Goal: Task Accomplishment & Management: Manage account settings

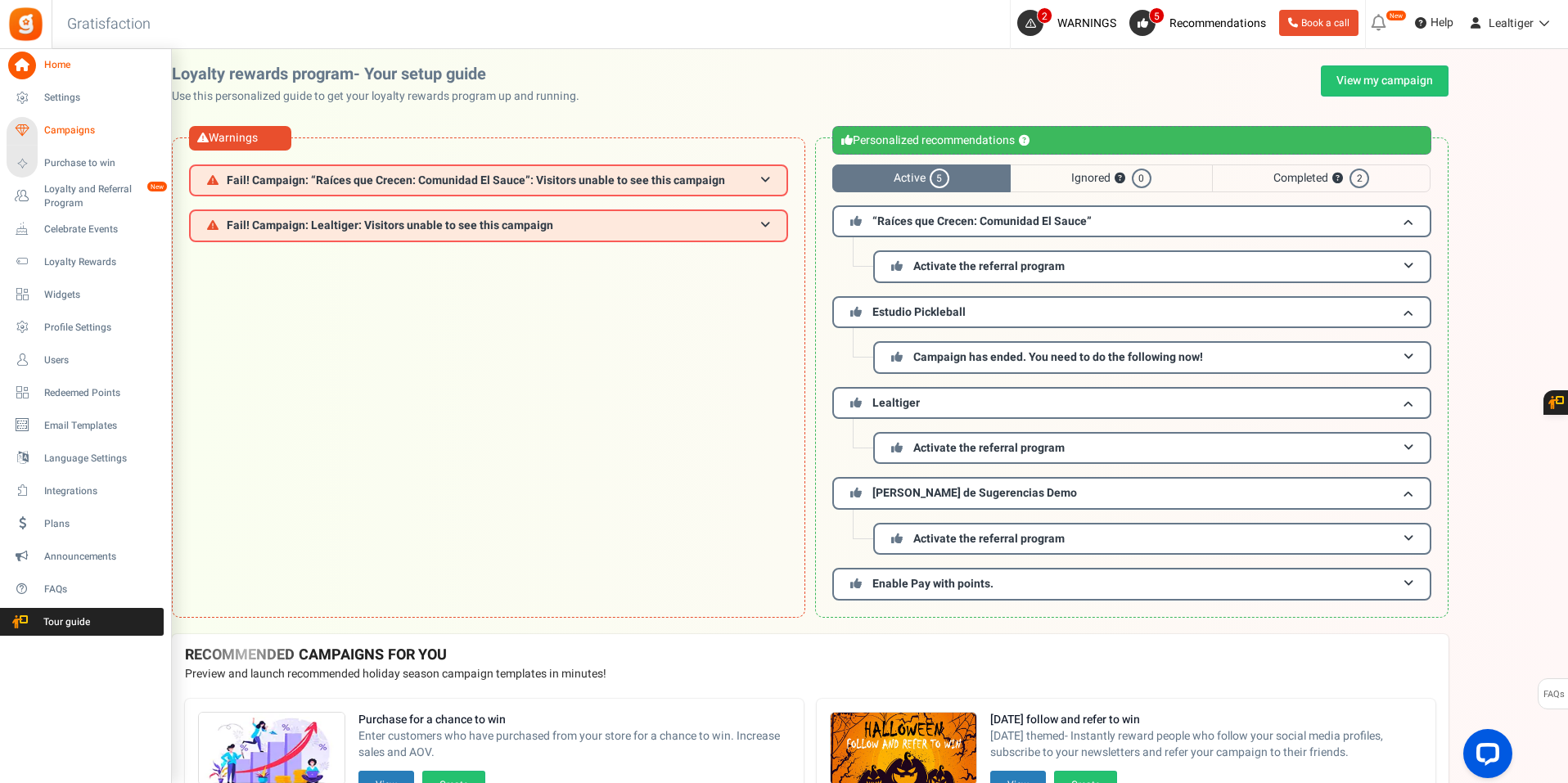
click at [93, 124] on span "Campaigns" at bounding box center [102, 130] width 115 height 14
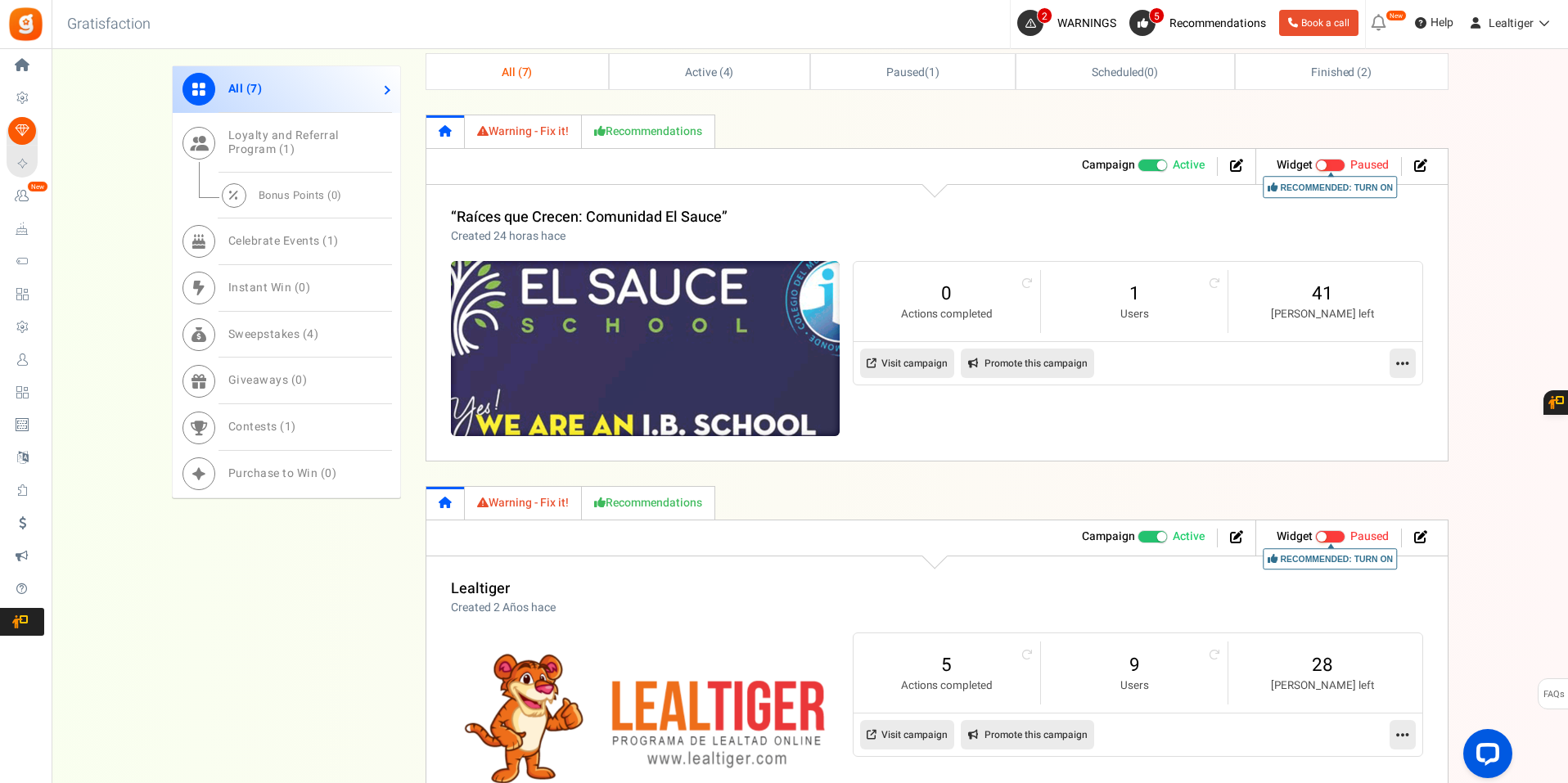
scroll to position [982, 0]
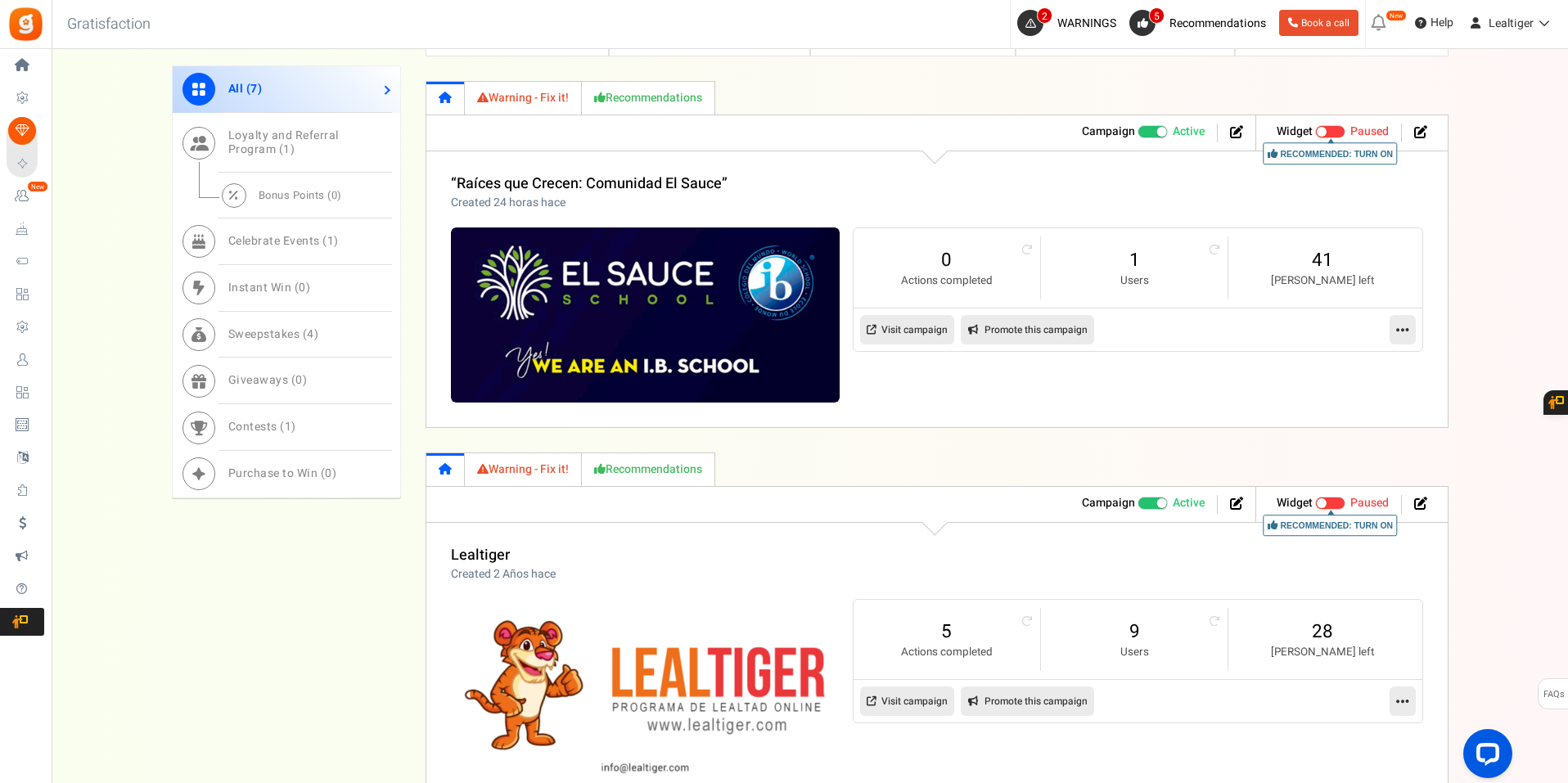
click at [1397, 333] on icon at bounding box center [1403, 330] width 13 height 15
click at [1332, 369] on link "Edit" at bounding box center [1350, 369] width 121 height 30
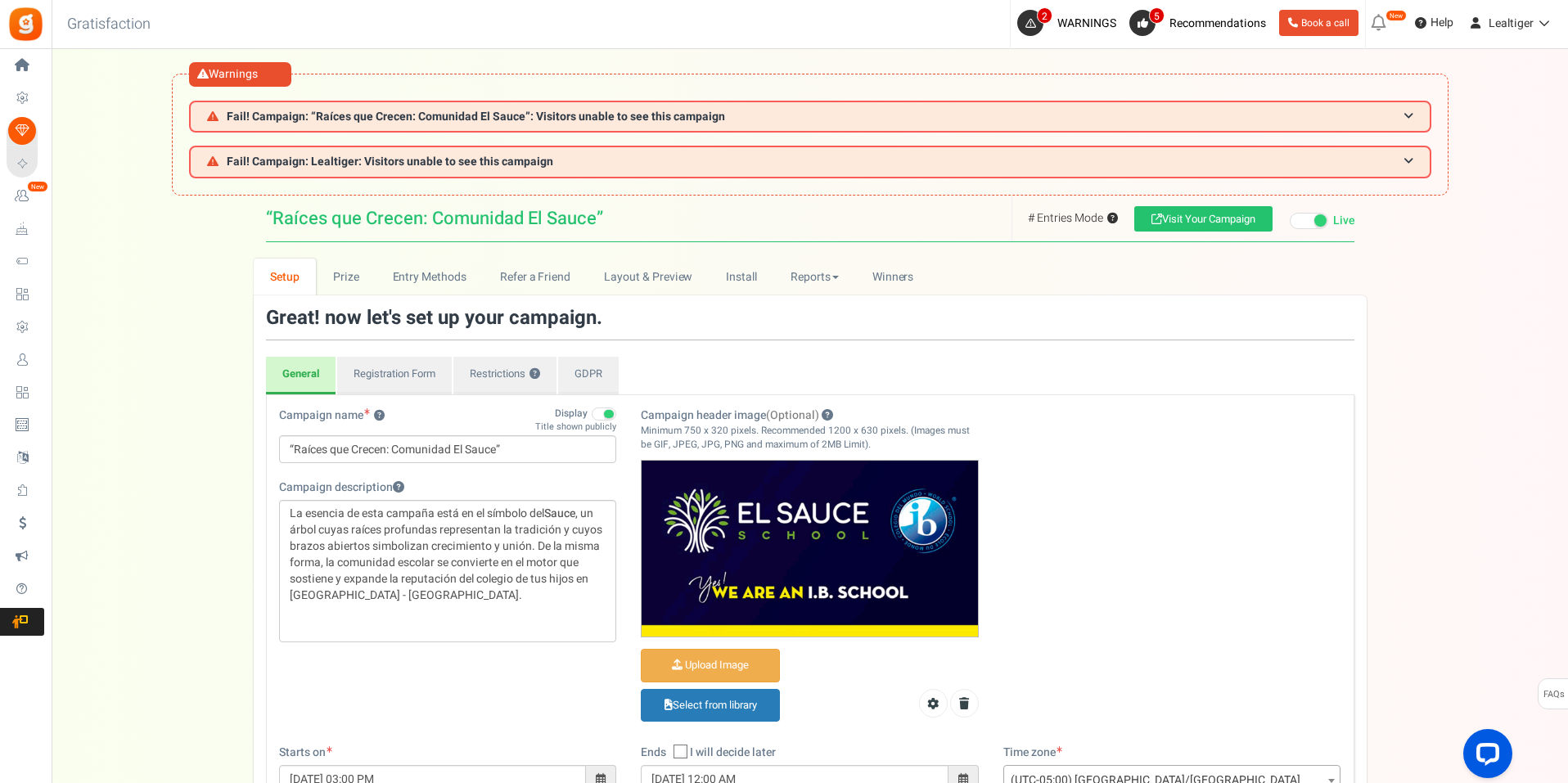
click at [602, 410] on span at bounding box center [604, 415] width 24 height 13
click at [617, 410] on input "Display" at bounding box center [617, 407] width 0 height 28
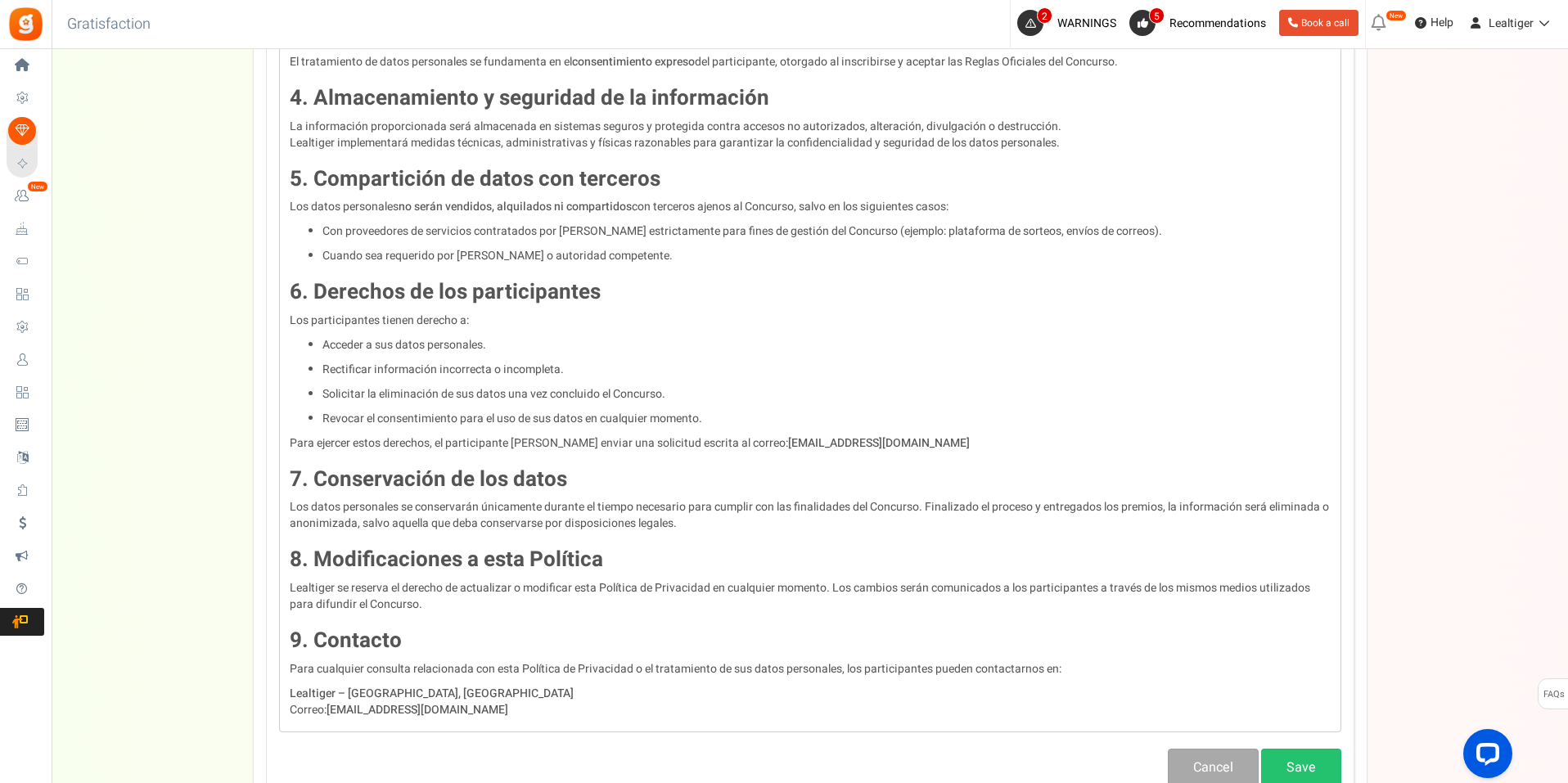
scroll to position [3093, 0]
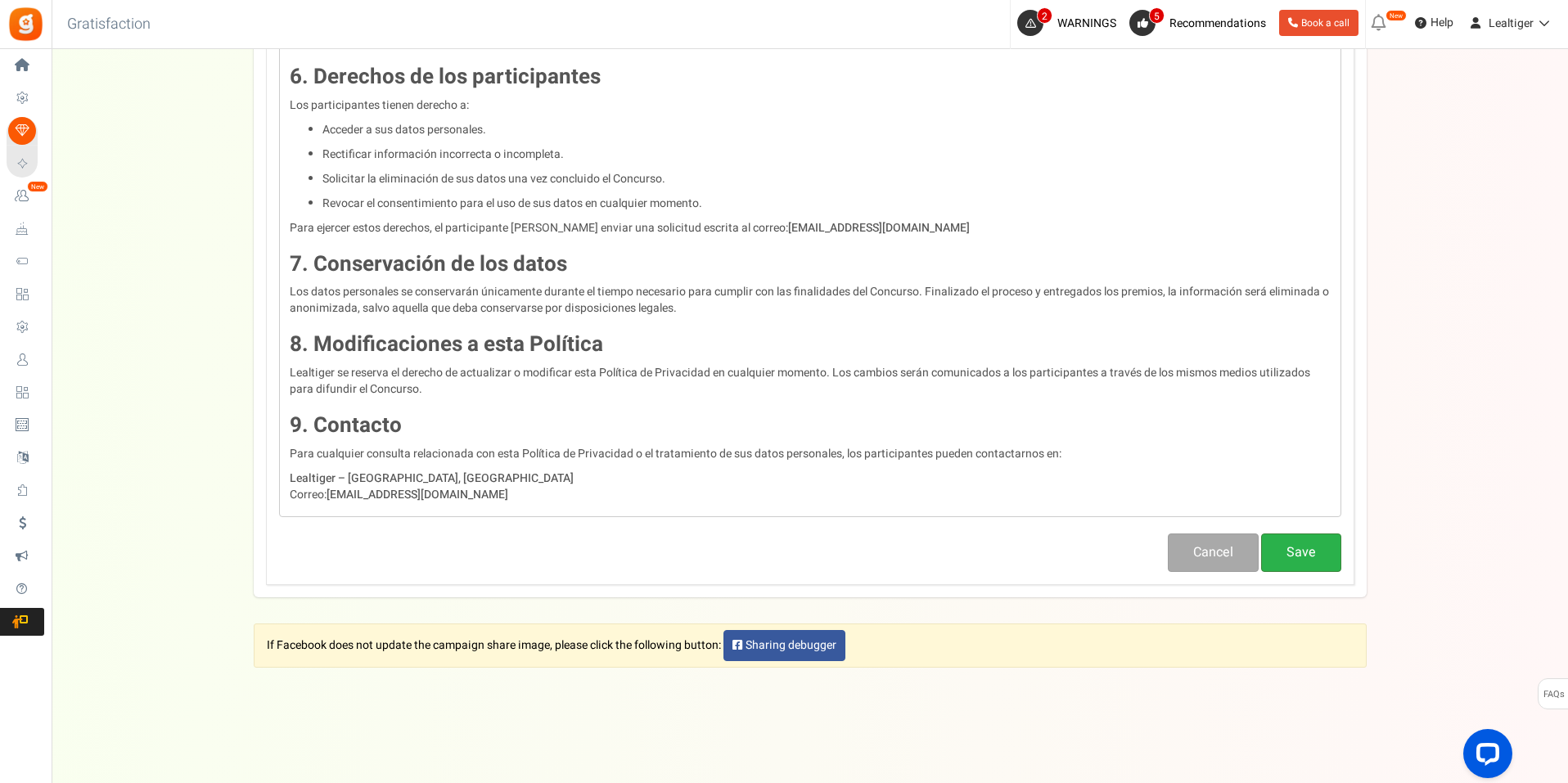
click at [1305, 552] on button "Save" at bounding box center [1301, 553] width 80 height 39
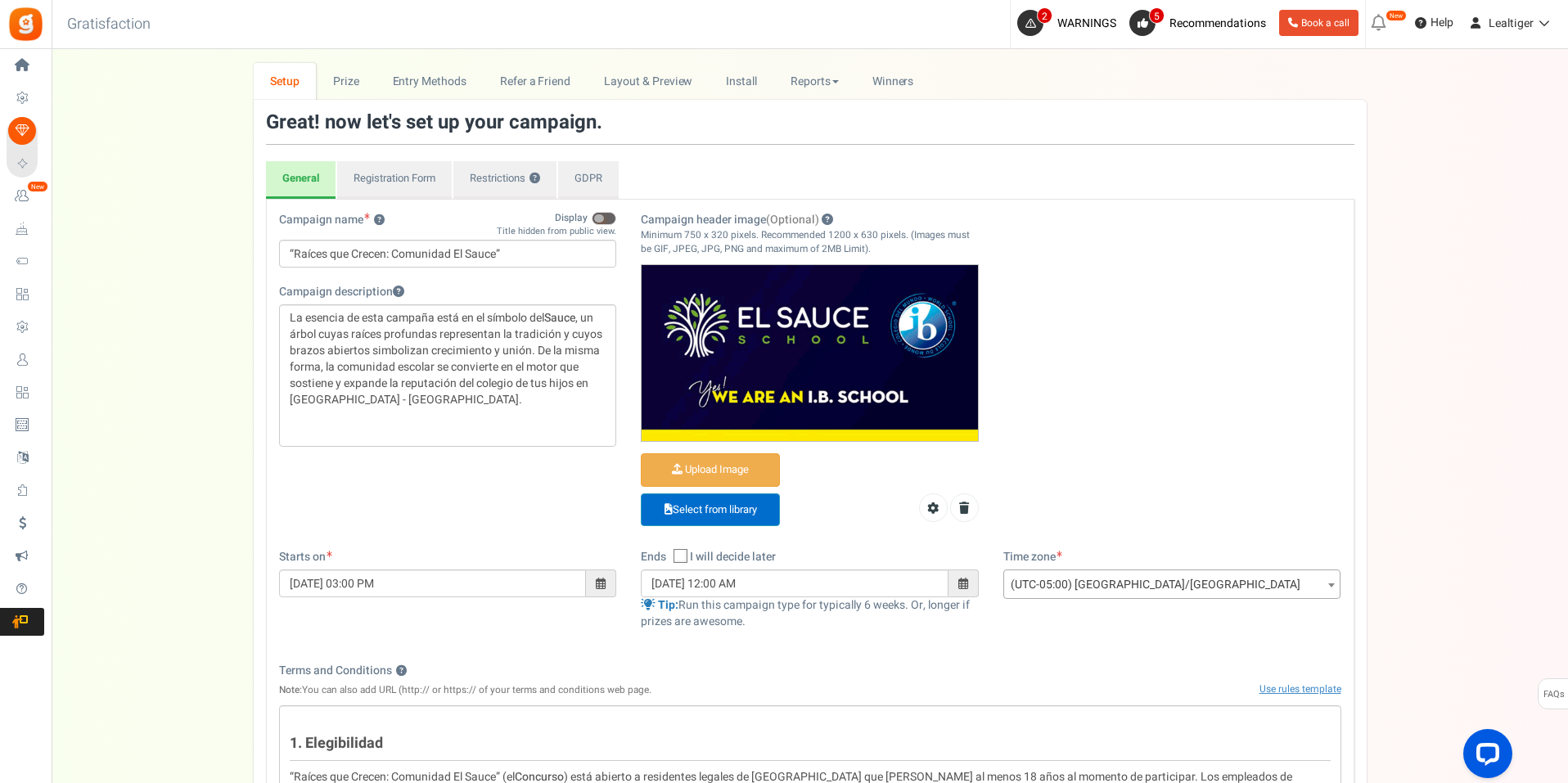
scroll to position [0, 0]
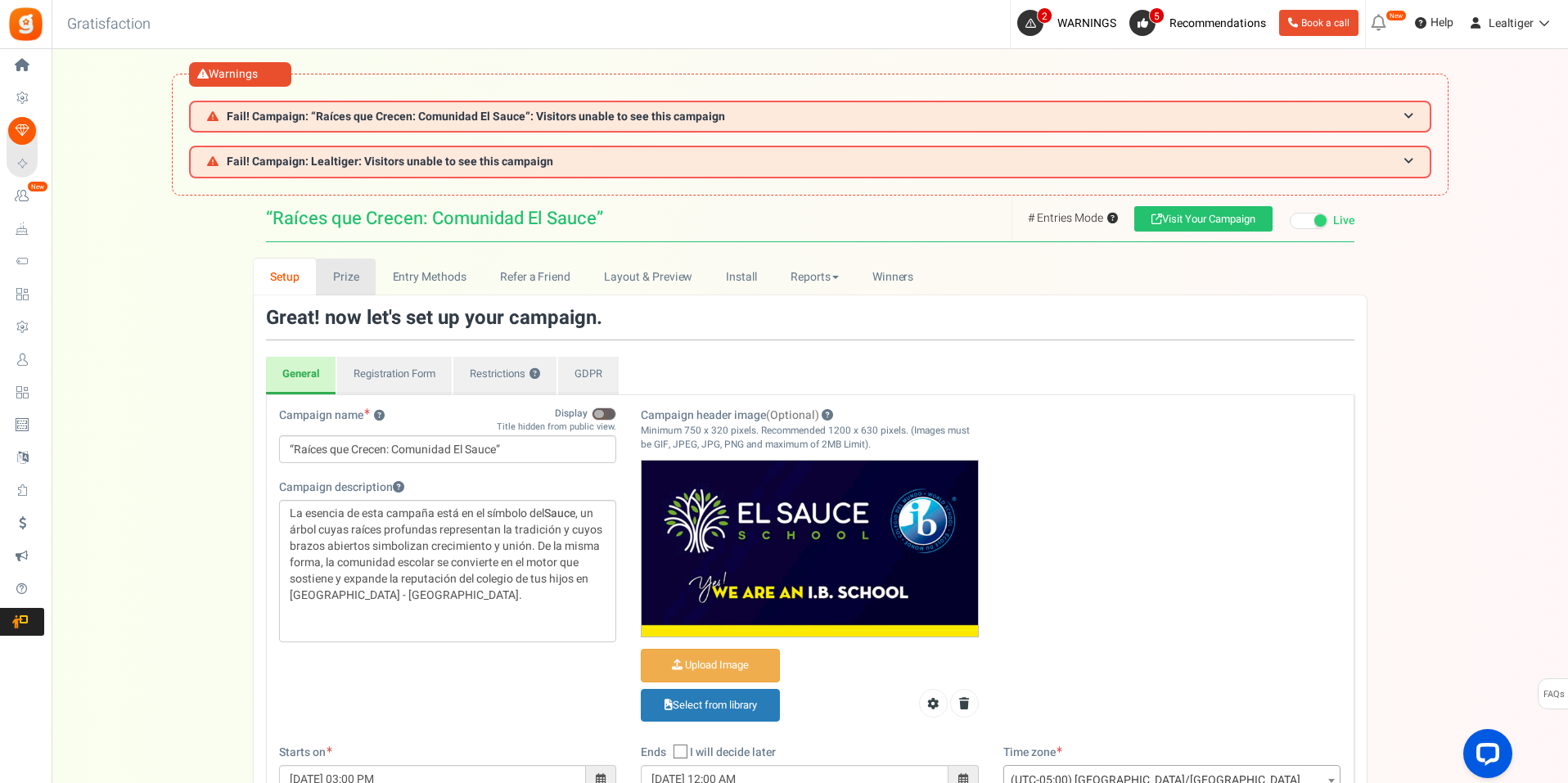
click at [352, 271] on link "Prize" at bounding box center [346, 276] width 60 height 37
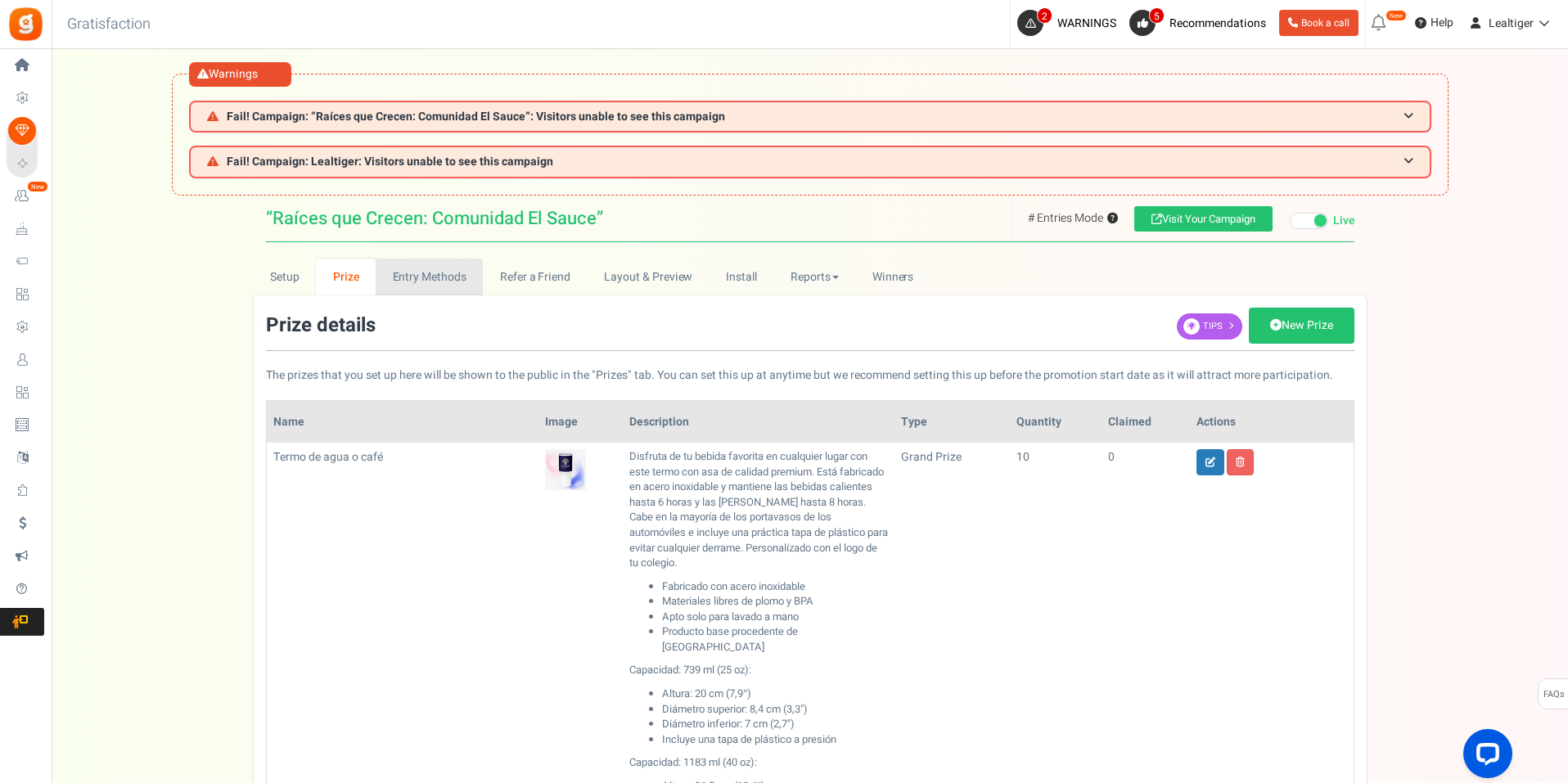
click at [431, 277] on link "Entry Methods" at bounding box center [430, 276] width 107 height 37
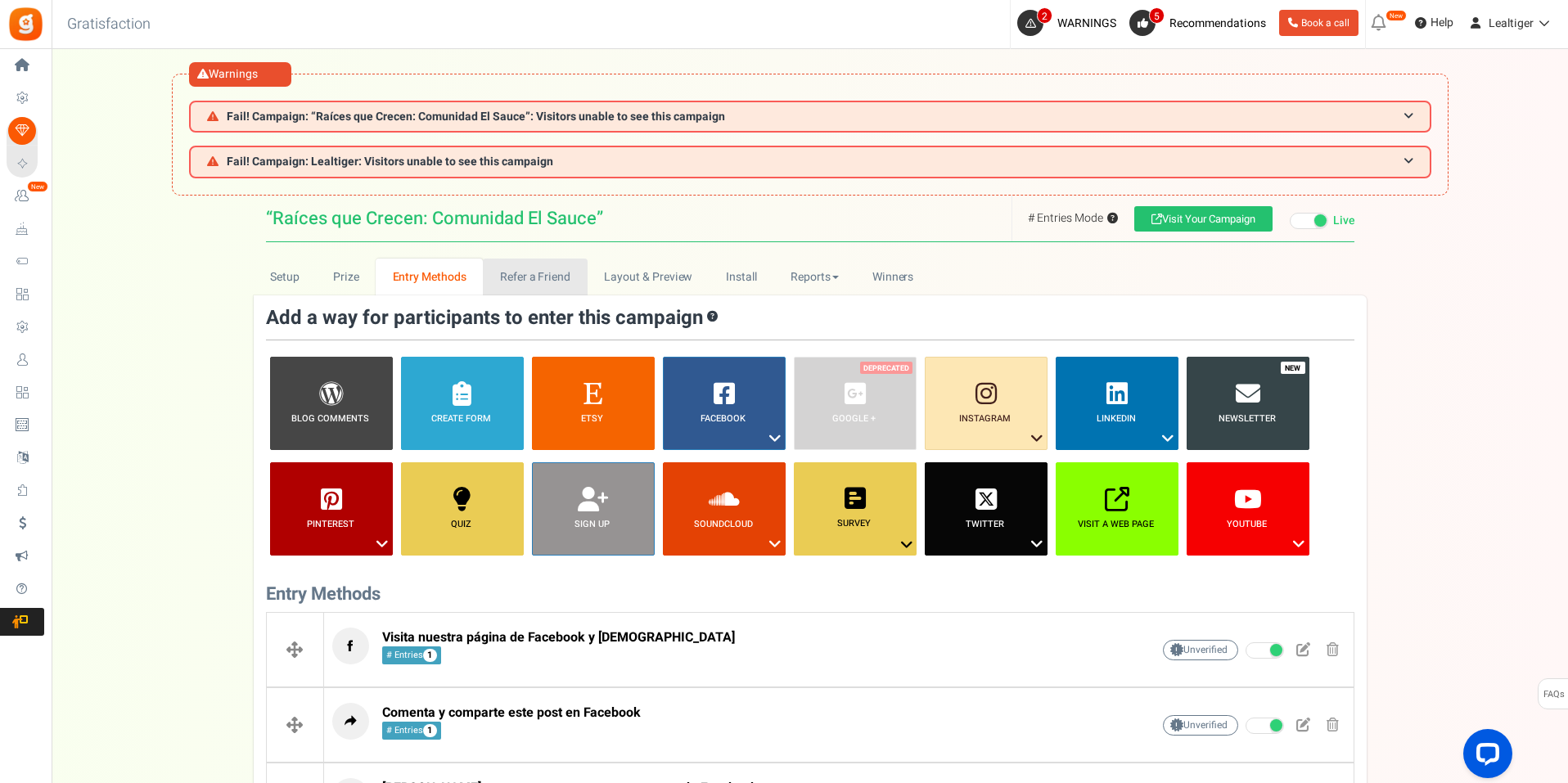
click at [504, 284] on link "Refer a Friend" at bounding box center [535, 276] width 104 height 37
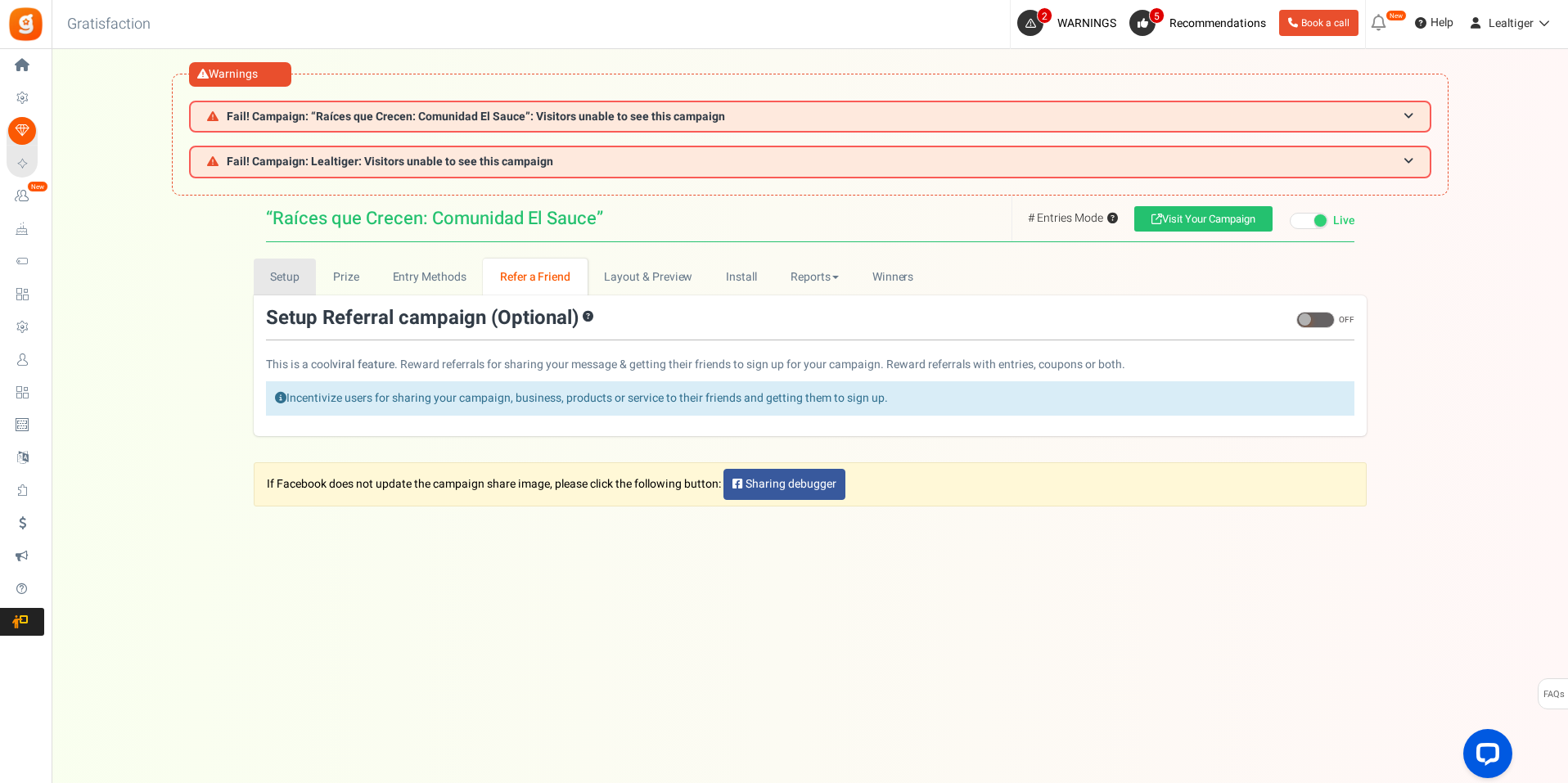
click at [289, 270] on link "Setup" at bounding box center [285, 276] width 63 height 37
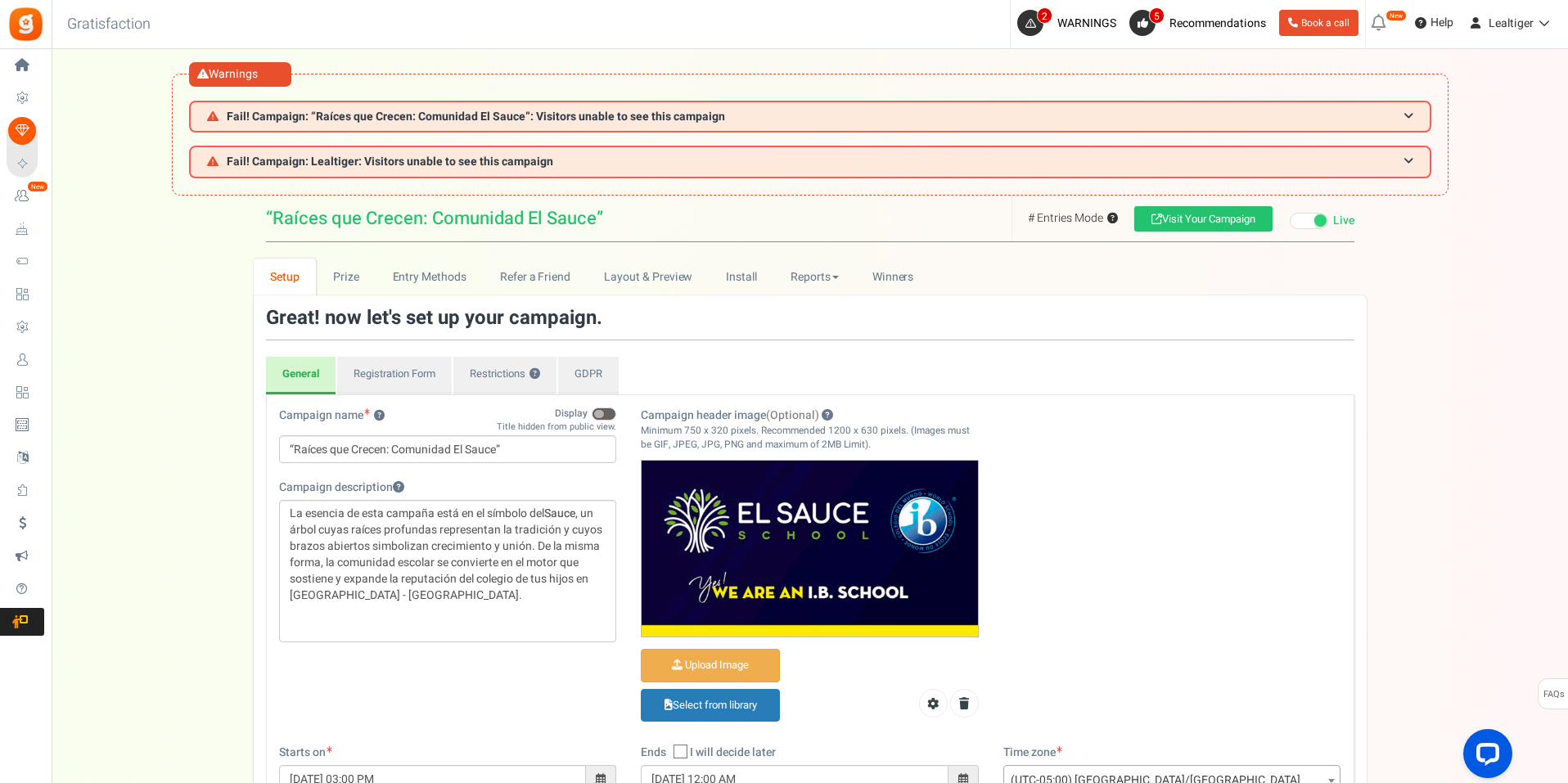
click at [343, 274] on link "Prize" at bounding box center [346, 276] width 60 height 37
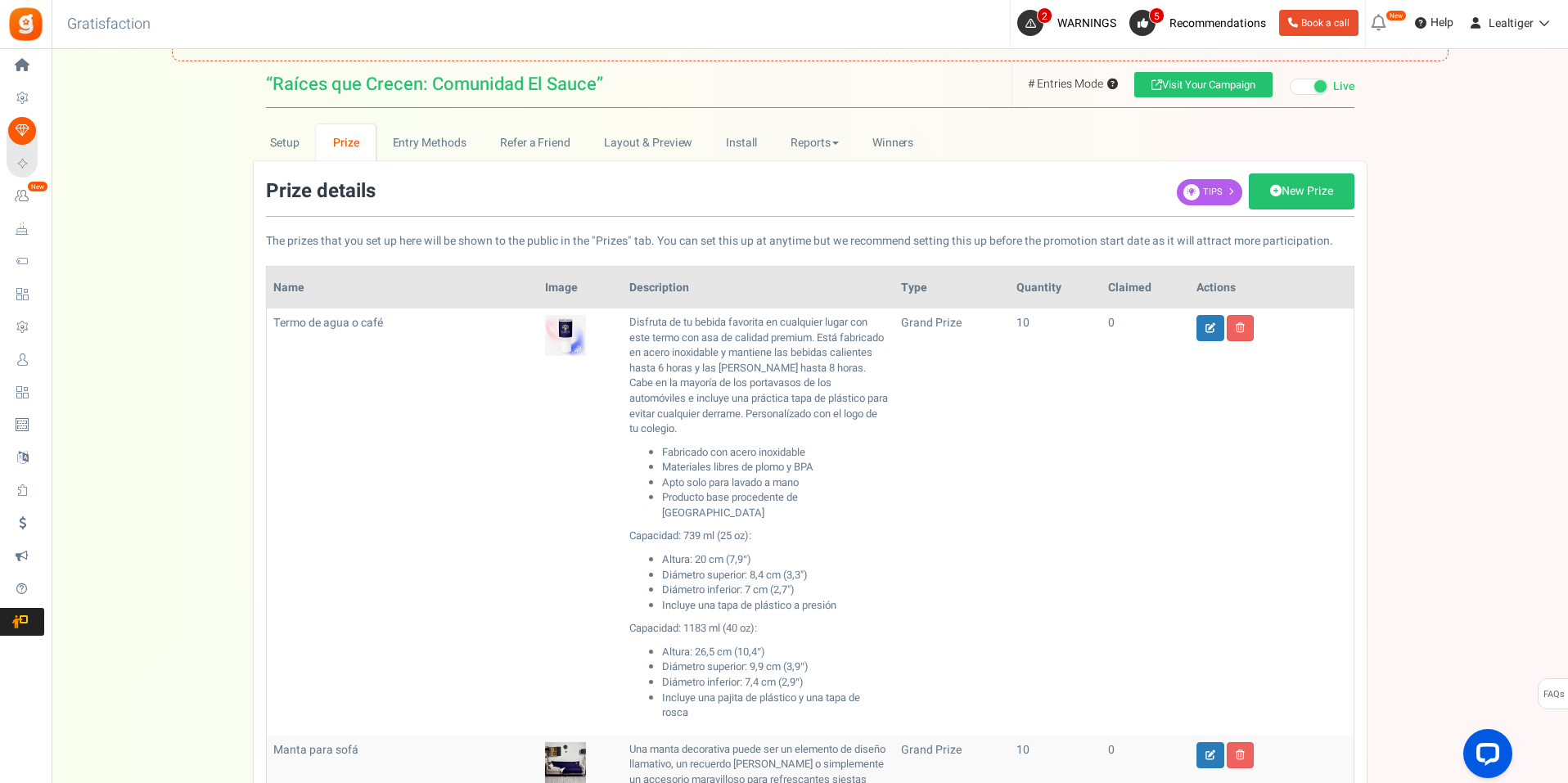
scroll to position [327, 0]
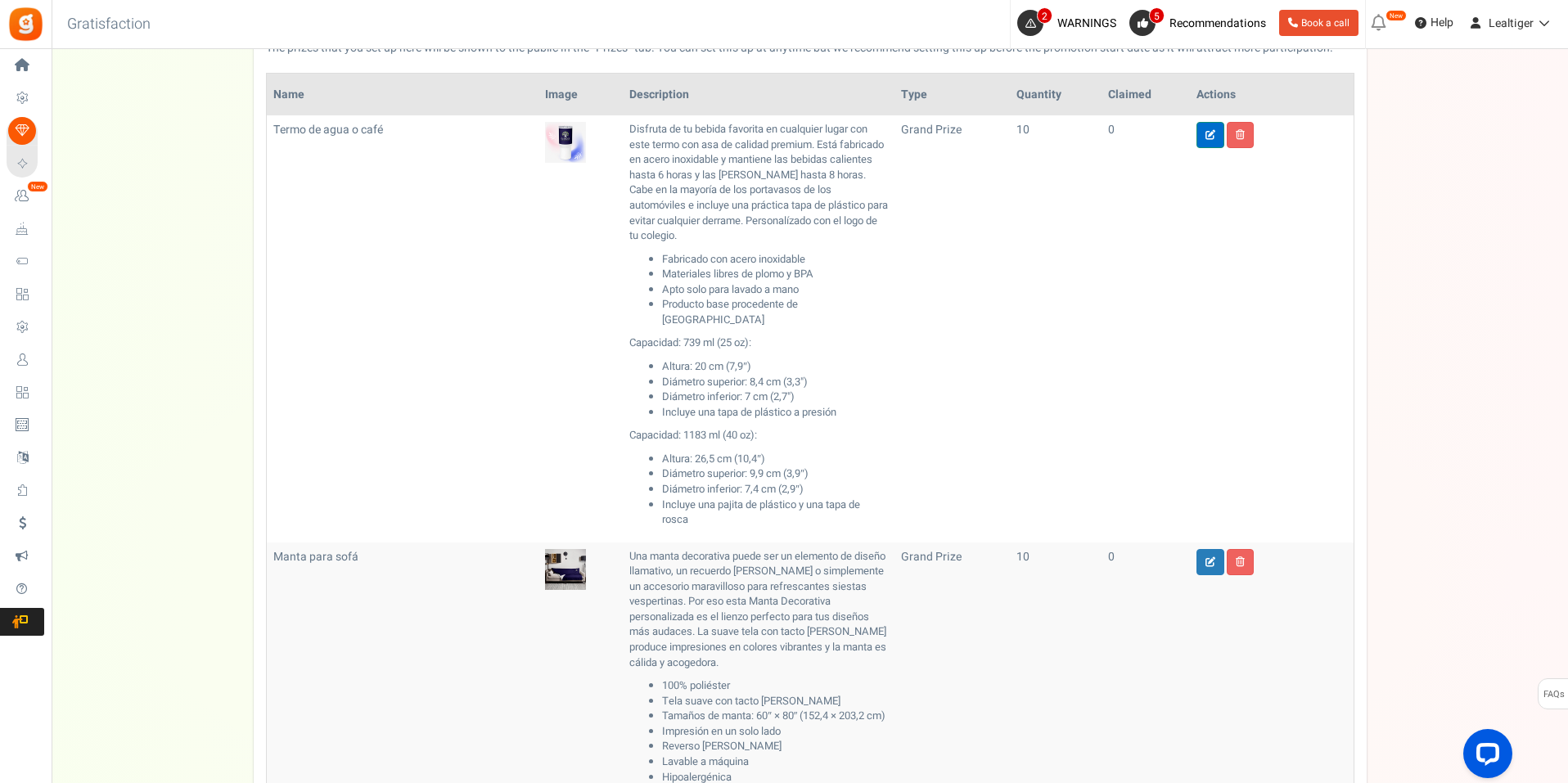
click at [1207, 139] on icon at bounding box center [1211, 134] width 9 height 9
type input "Termo de agua o café"
type input "10"
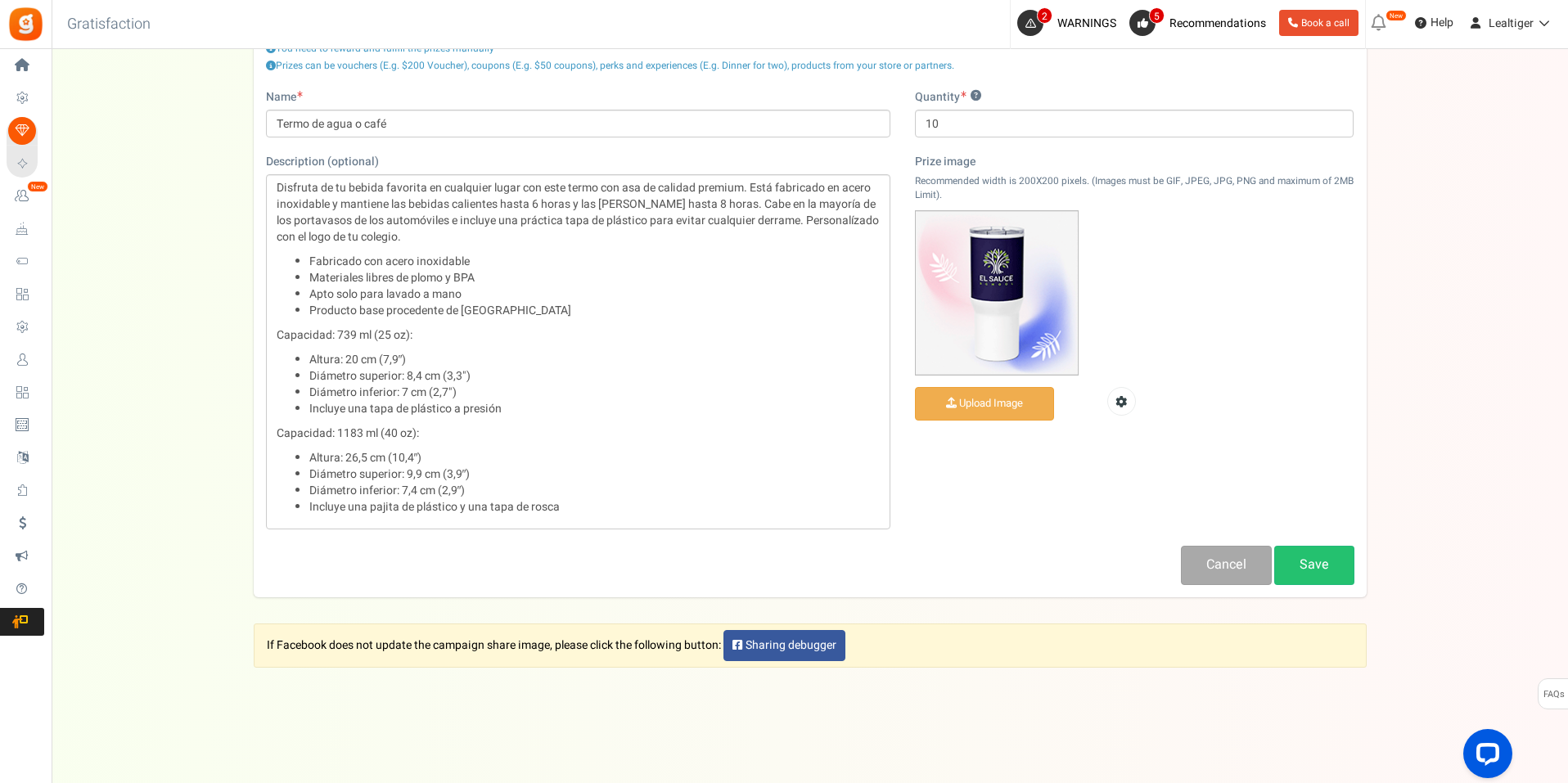
scroll to position [319, 0]
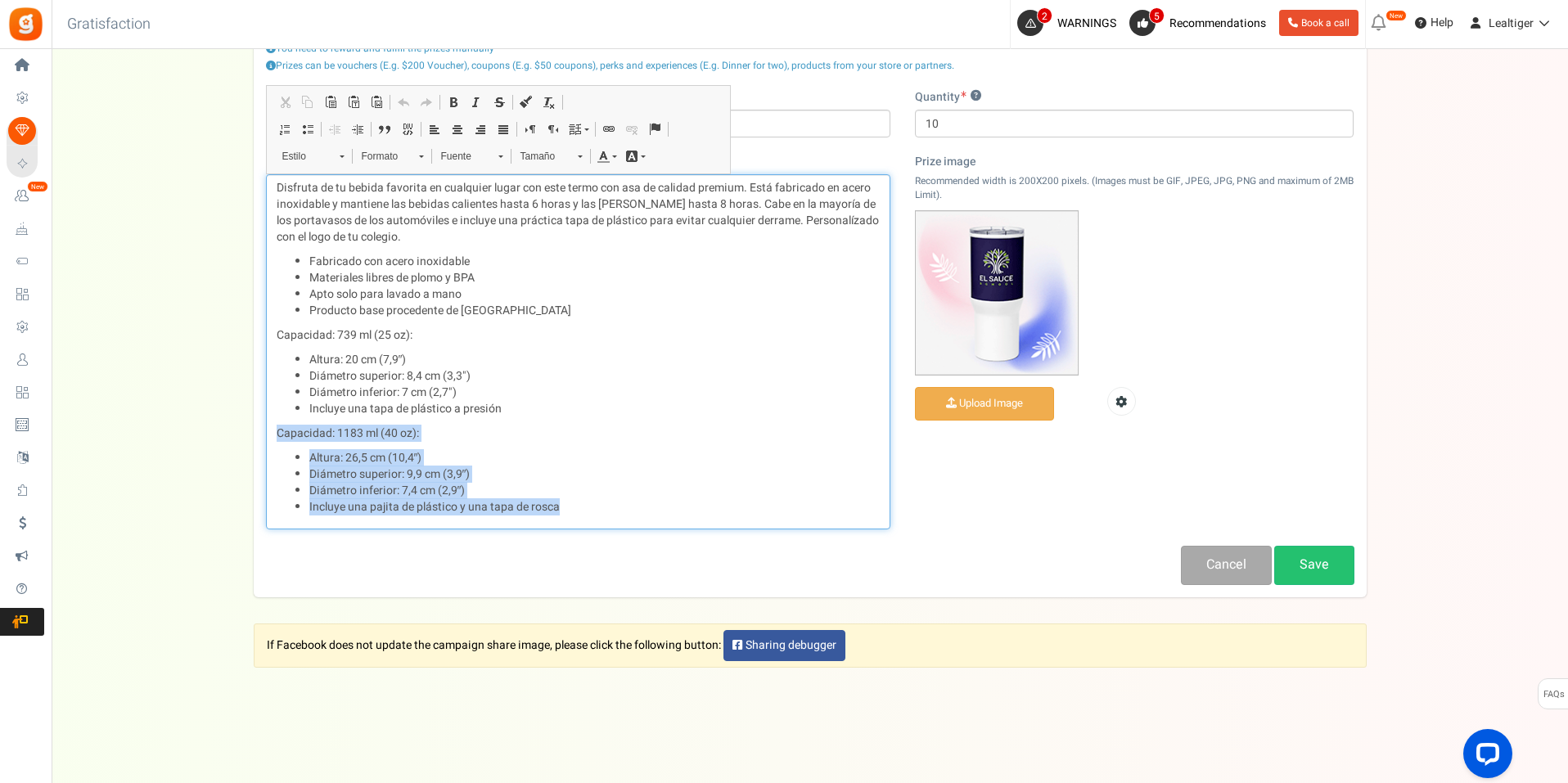
drag, startPoint x: 273, startPoint y: 432, endPoint x: 707, endPoint y: 506, distance: 440.3
click at [707, 506] on div "Disfruta de tu bebida favorita en cualquier lugar con este termo con asa de cal…" at bounding box center [578, 352] width 624 height 355
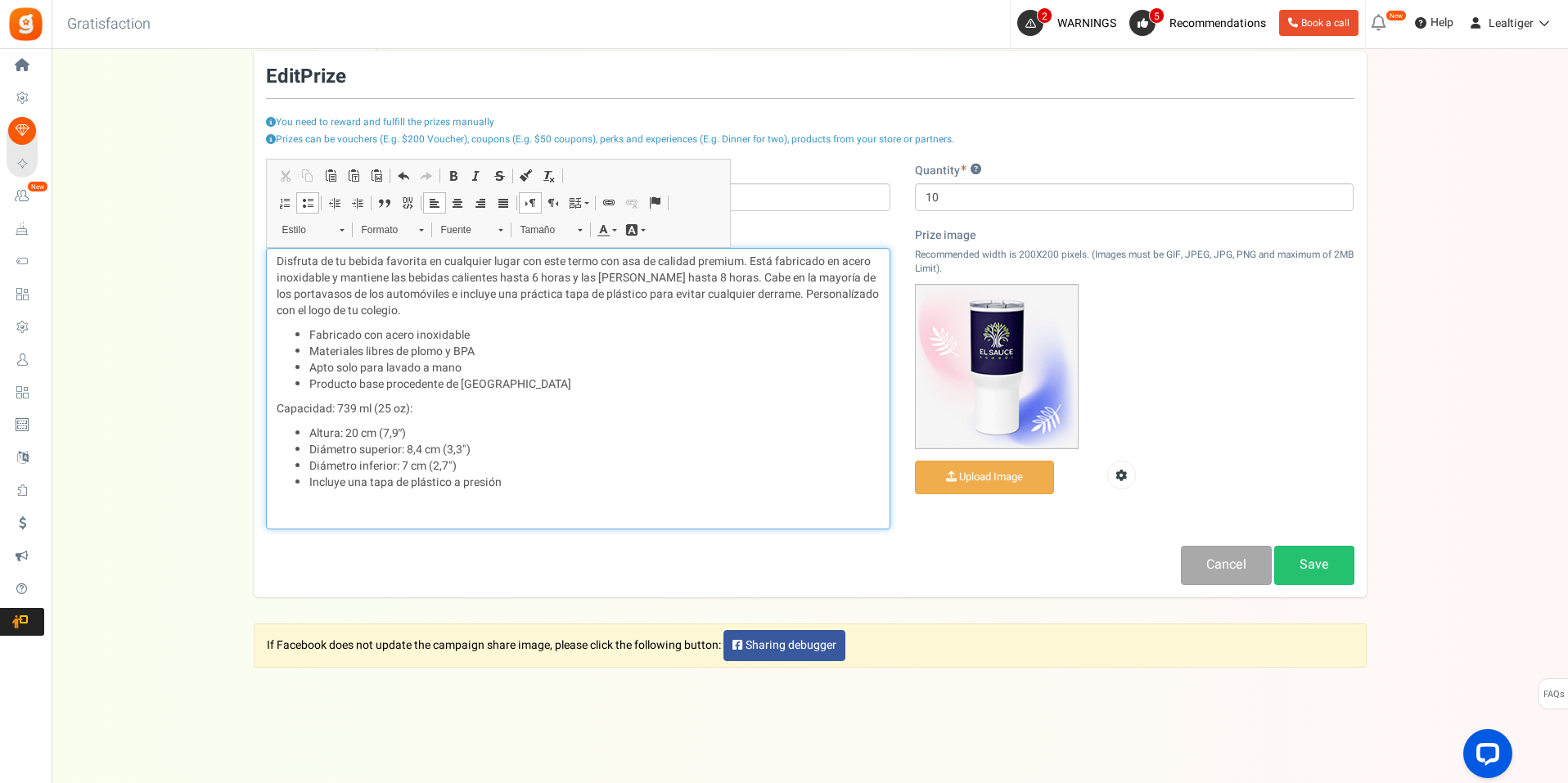
scroll to position [220, 0]
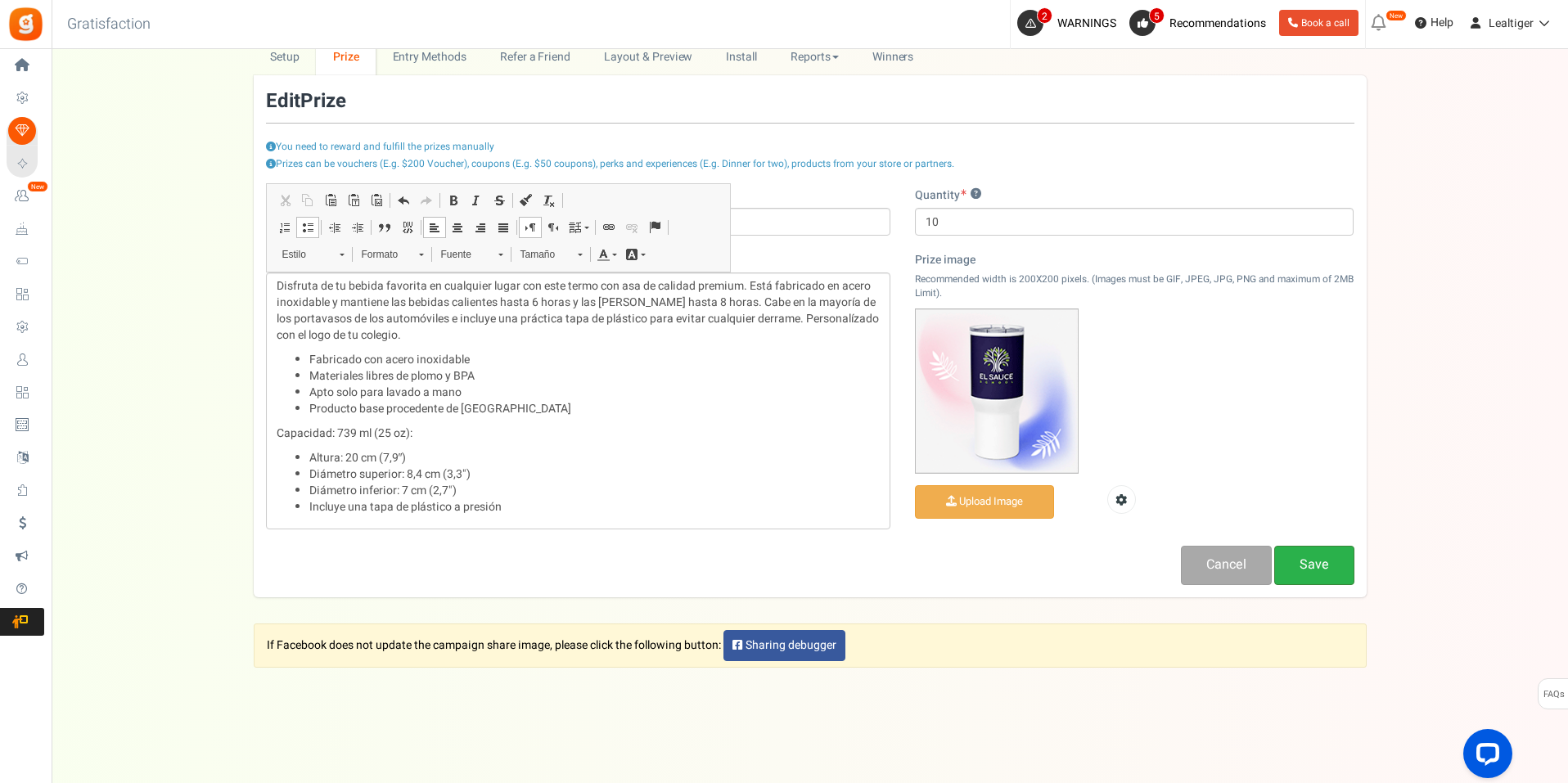
click at [1343, 560] on link "Save" at bounding box center [1314, 565] width 80 height 39
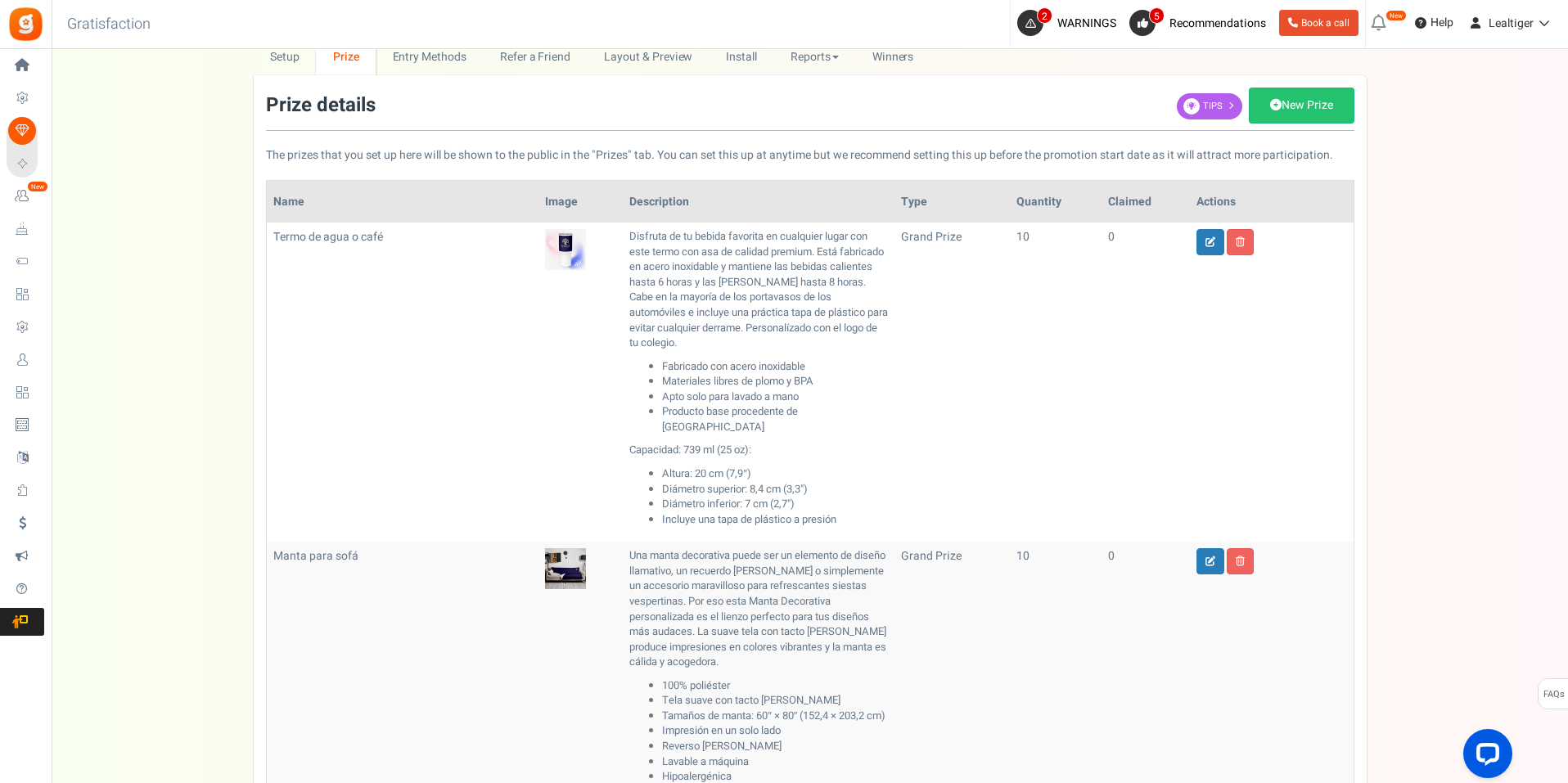
click at [409, 304] on td "Termo de agua o café Deleted" at bounding box center [402, 383] width 272 height 320
click at [178, 199] on div "Setup Prize Entry Methods Reward Setup Refer a Friend Layout & Preview Layout &…" at bounding box center [810, 666] width 1517 height 1254
click at [578, 108] on div "Prize details New Prize Tips" at bounding box center [810, 109] width 1089 height 43
